Goal: Task Accomplishment & Management: Complete application form

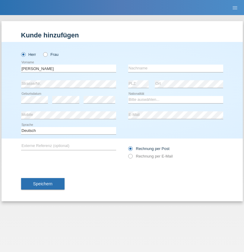
type input "[PERSON_NAME]"
click at [175, 68] on input "text" at bounding box center [175, 69] width 95 height 8
type input "Senn"
select select "CH"
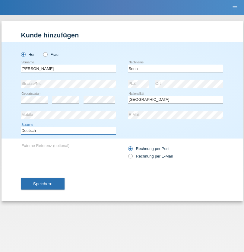
select select "en"
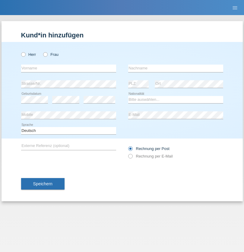
radio input "true"
click at [68, 68] on input "text" at bounding box center [68, 69] width 95 height 8
type input "Mohammad Qais"
click at [175, 68] on input "text" at bounding box center [175, 69] width 95 height 8
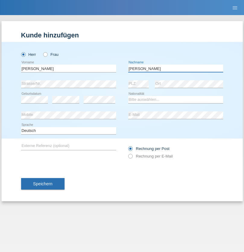
type input "Nemani"
select select "AF"
select select "C"
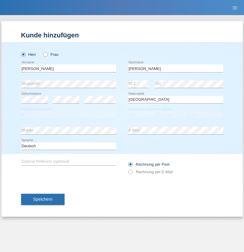
select select "02"
select select "01"
select select "2021"
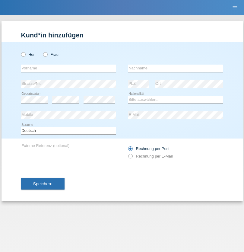
radio input "true"
click at [68, 68] on input "text" at bounding box center [68, 69] width 95 height 8
type input "Camille"
click at [175, 68] on input "text" at bounding box center [175, 69] width 95 height 8
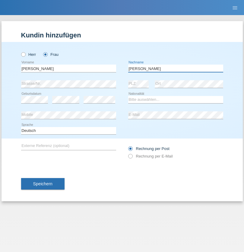
type input "Jacquet"
select select "CH"
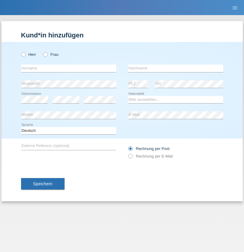
radio input "true"
select select "DE"
select select "C"
select select "07"
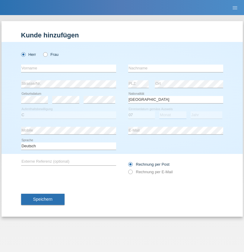
select select "11"
select select "1972"
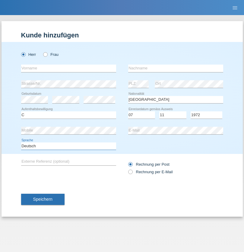
select select "en"
